Goal: Task Accomplishment & Management: Complete application form

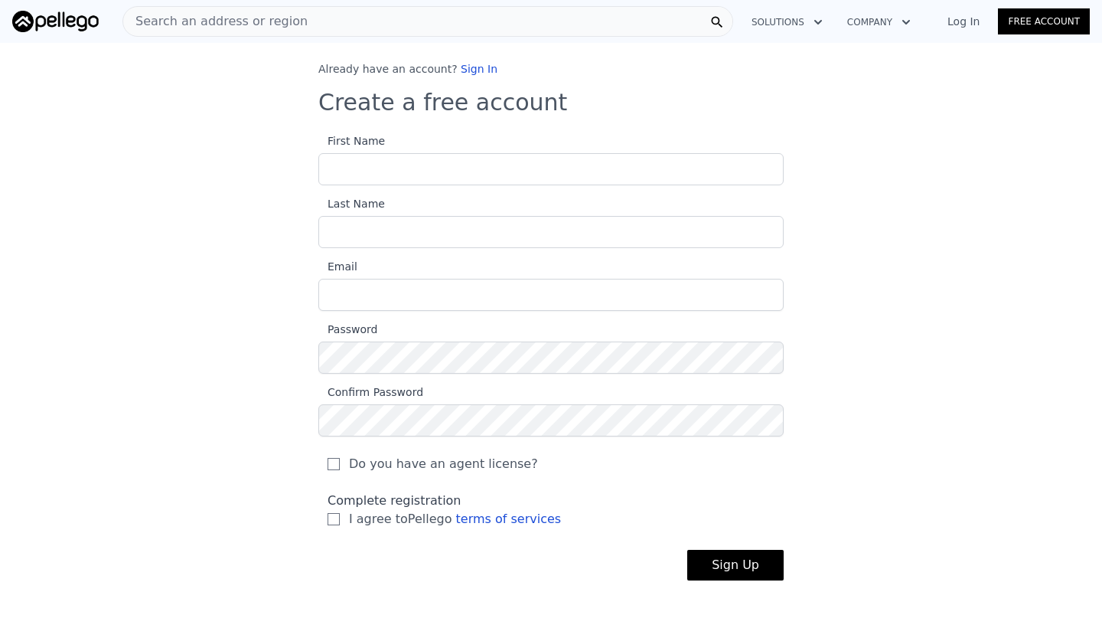
click at [405, 169] on input "First Name" at bounding box center [550, 169] width 465 height 32
type input "[PERSON_NAME]"
type input "[EMAIL_ADDRESS][DOMAIN_NAME]"
click at [335, 520] on input "I agree to Pellego terms of services" at bounding box center [334, 519] width 12 height 12
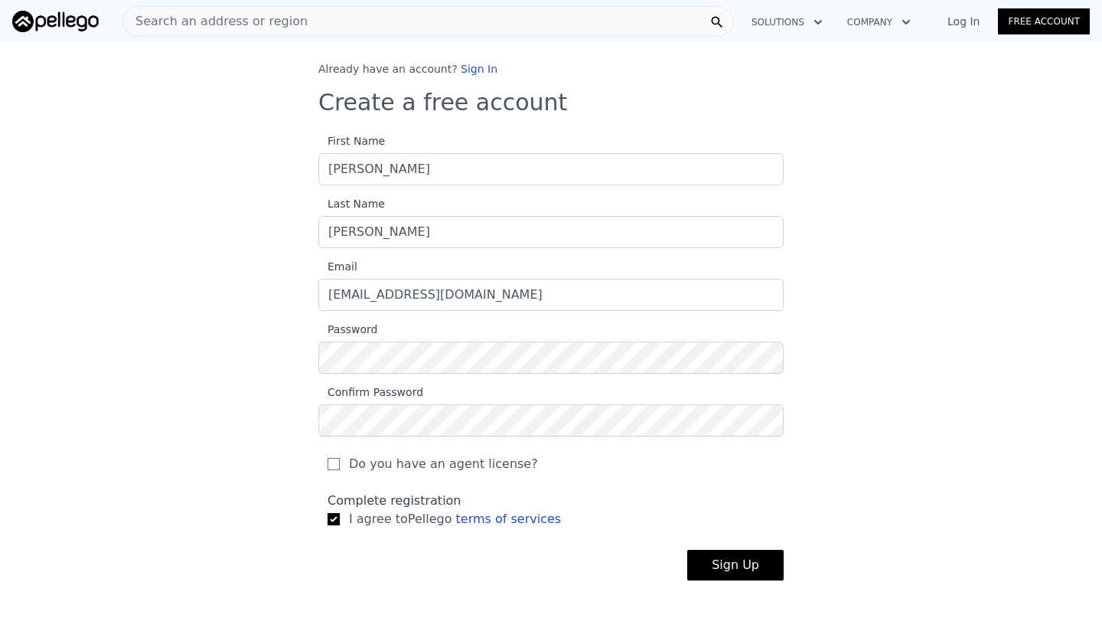
click at [769, 511] on label "I agree to Pellego terms of services" at bounding box center [551, 519] width 447 height 18
click at [340, 513] on input "I agree to Pellego terms of services" at bounding box center [334, 519] width 12 height 12
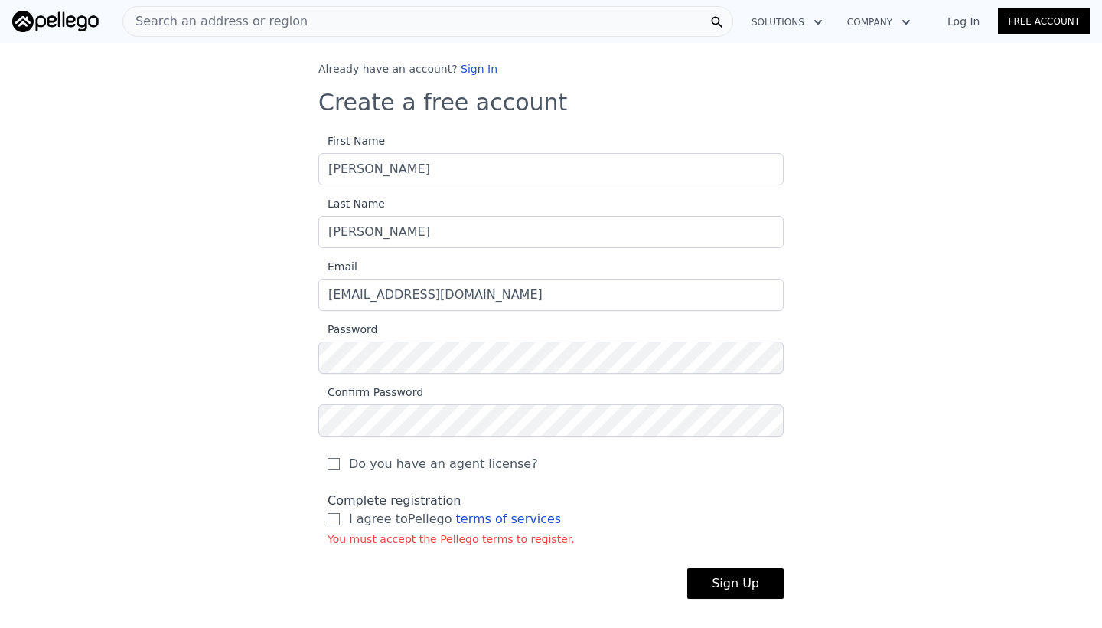
click at [332, 525] on label "I agree to Pellego terms of services" at bounding box center [551, 519] width 447 height 18
click at [332, 525] on input "I agree to Pellego terms of services" at bounding box center [334, 519] width 12 height 12
checkbox input "true"
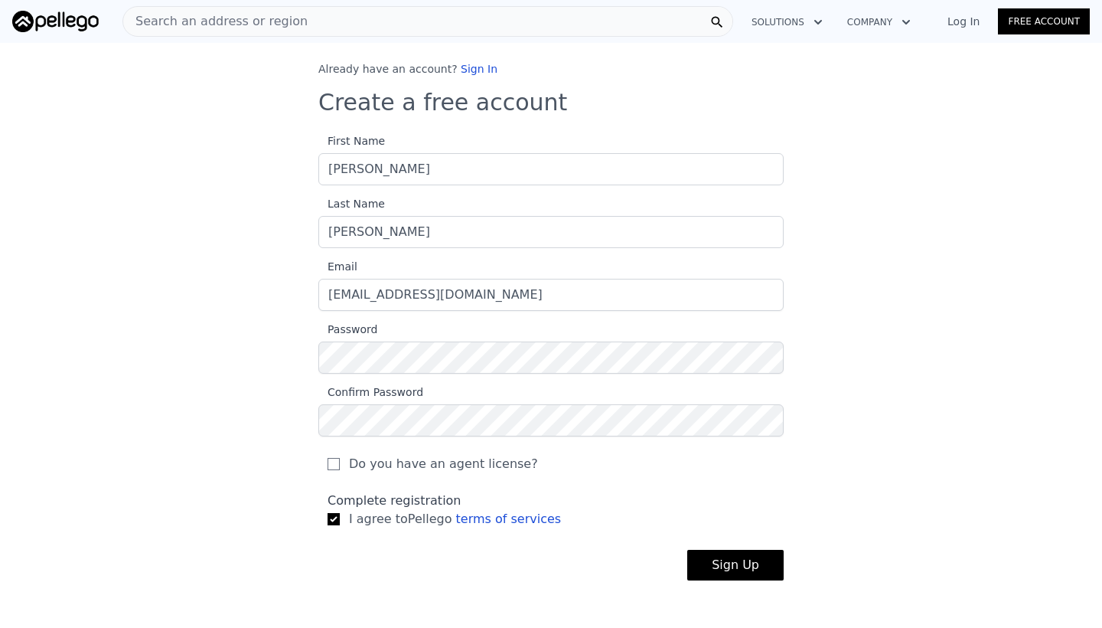
click at [734, 563] on button "Sign Up" at bounding box center [736, 565] width 96 height 31
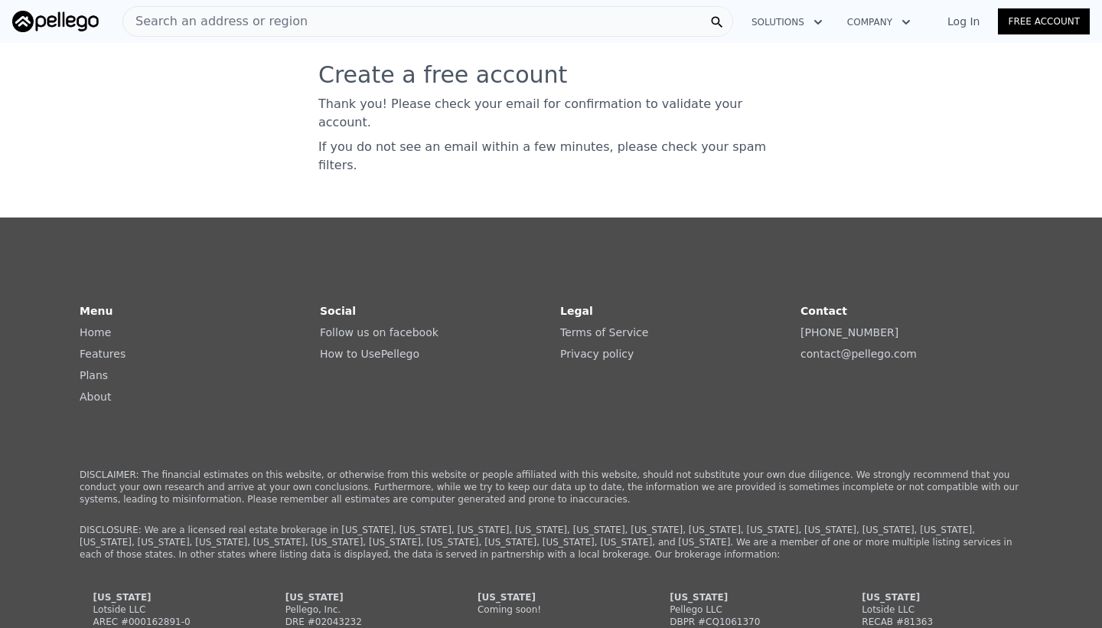
click at [965, 26] on link "Log In" at bounding box center [963, 21] width 69 height 15
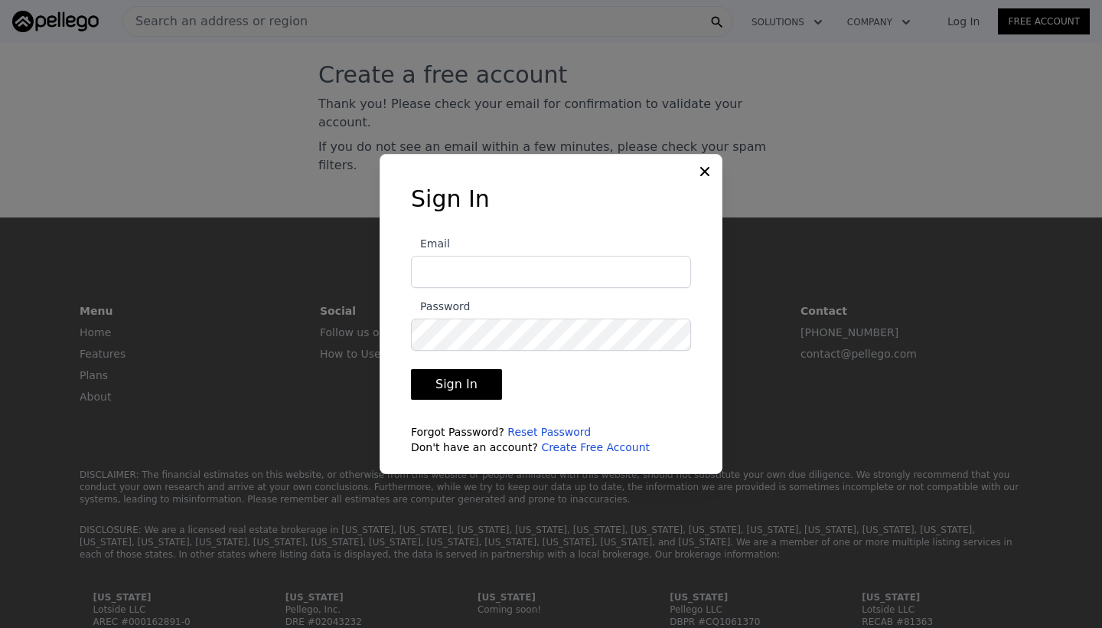
click at [505, 275] on input "Email" at bounding box center [551, 272] width 280 height 32
type input "[EMAIL_ADDRESS][DOMAIN_NAME]"
click at [436, 382] on button "Sign In" at bounding box center [456, 384] width 91 height 31
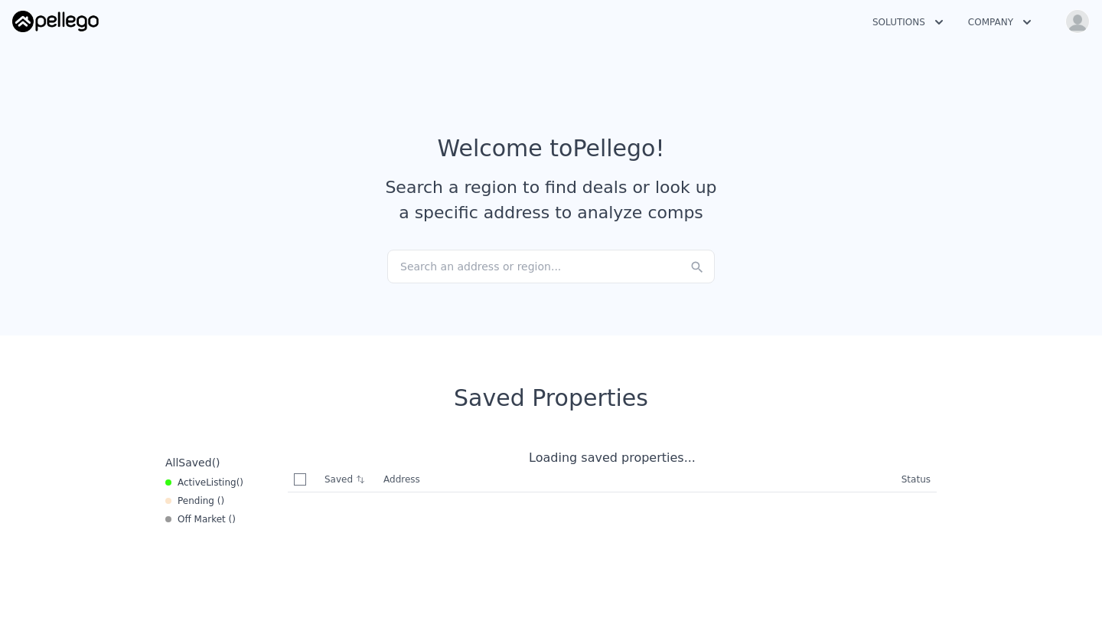
checkbox input "true"
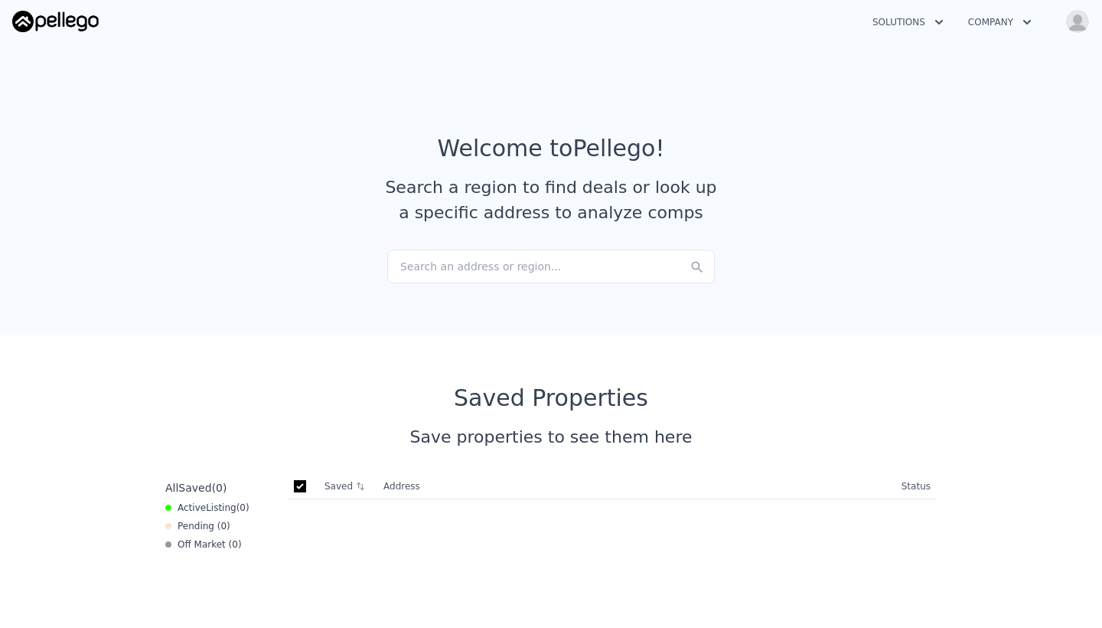
click at [482, 269] on div "Search an address or region..." at bounding box center [551, 267] width 328 height 34
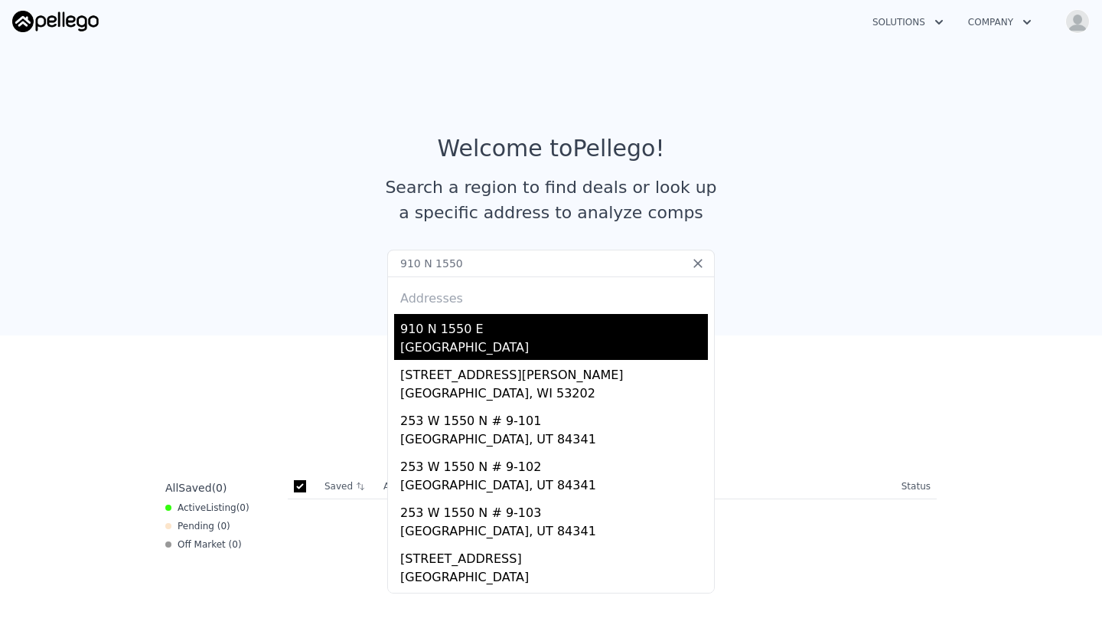
type input "910 N 1550"
click at [414, 333] on div "910 N 1550 E" at bounding box center [554, 326] width 308 height 24
